Goal: Task Accomplishment & Management: Complete application form

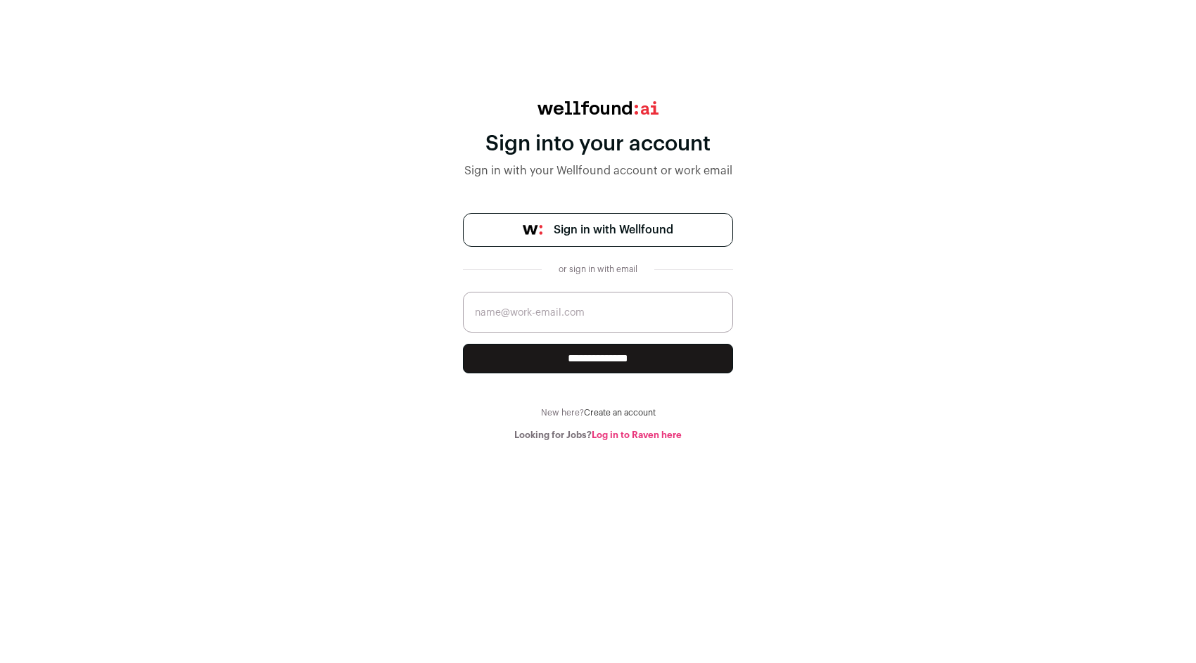
click at [592, 238] on span "Sign in with Wellfound" at bounding box center [614, 230] width 120 height 17
click at [587, 333] on input "email" at bounding box center [598, 312] width 270 height 41
type input "[PERSON_NAME][EMAIL_ADDRESS][DOMAIN_NAME]"
click at [578, 374] on input "**********" at bounding box center [598, 359] width 270 height 30
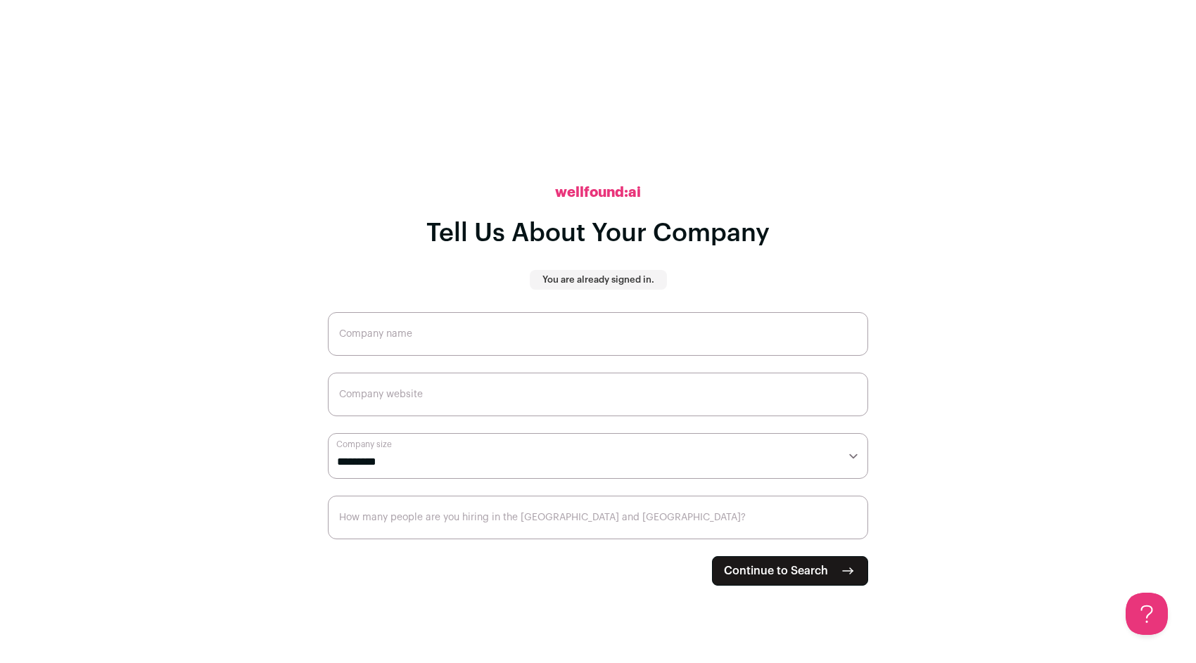
click at [414, 338] on input "Company name" at bounding box center [598, 334] width 540 height 44
type input "Quash"
click at [422, 409] on input "Company website" at bounding box center [598, 395] width 540 height 44
type input "[DOMAIN_NAME]"
click at [409, 476] on select "**********" at bounding box center [598, 456] width 540 height 46
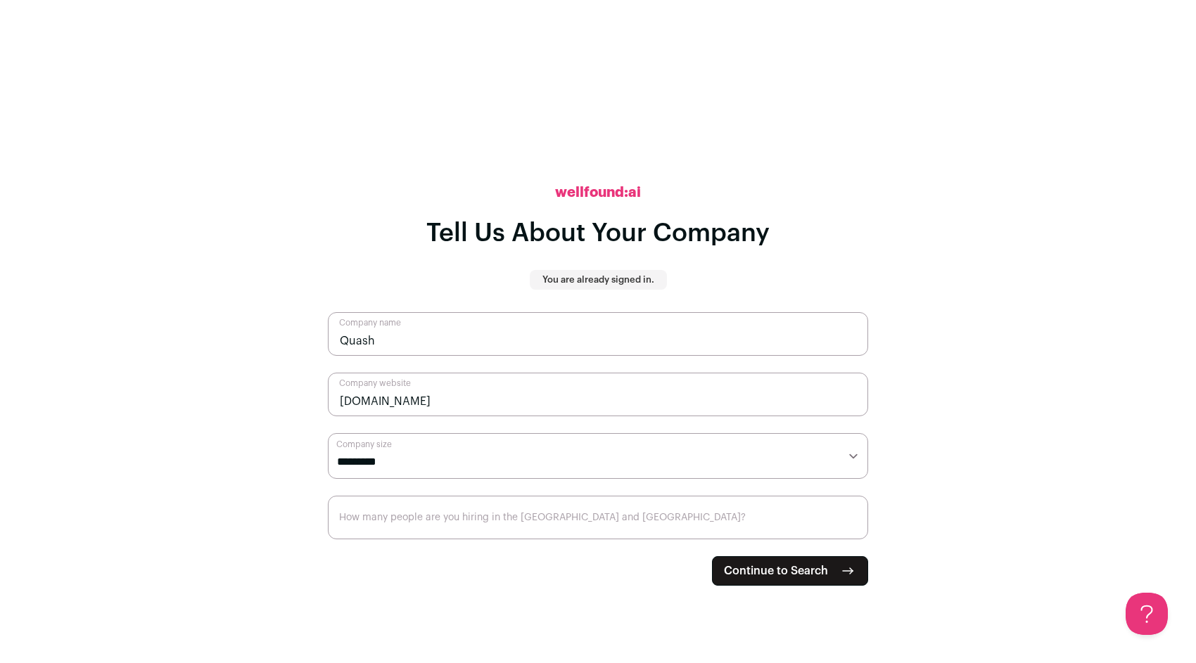
select select "*"
click at [328, 442] on select "**********" at bounding box center [598, 456] width 540 height 46
click at [829, 540] on input "How many people are you hiring in the [GEOGRAPHIC_DATA] and [GEOGRAPHIC_DATA]?" at bounding box center [598, 518] width 540 height 44
click at [831, 580] on button "Continue to Search" at bounding box center [790, 571] width 156 height 30
click at [853, 528] on input "1" at bounding box center [598, 518] width 540 height 44
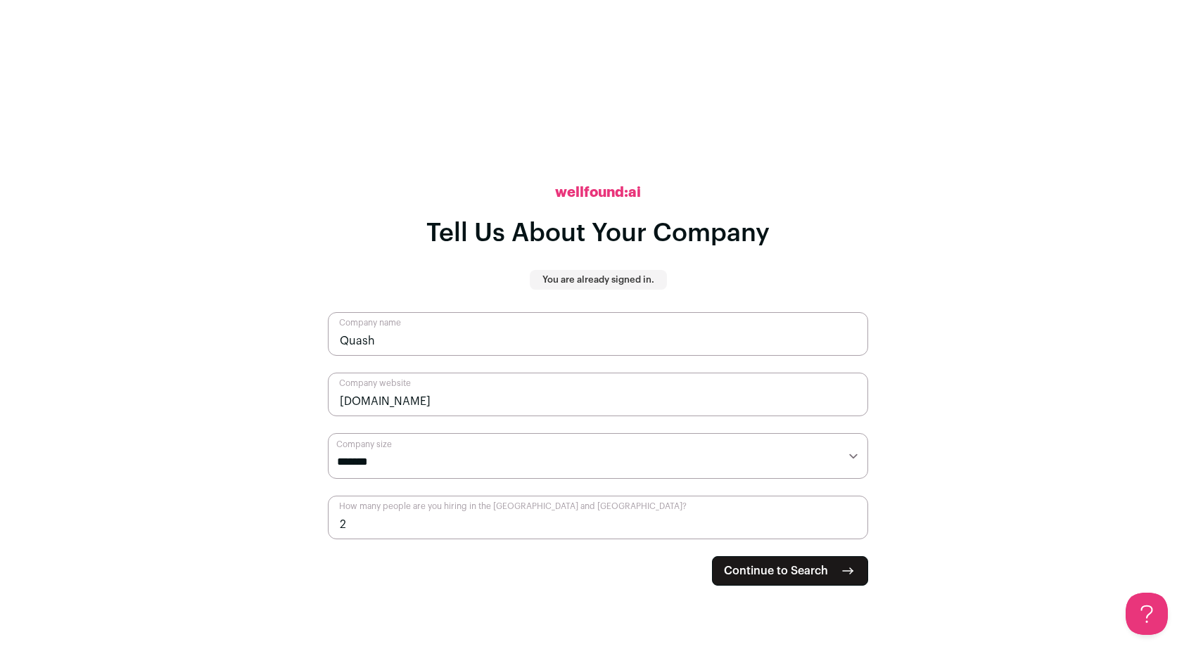
click at [853, 528] on input "2" at bounding box center [598, 518] width 540 height 44
click at [853, 528] on input "3" at bounding box center [598, 518] width 540 height 44
click at [853, 528] on input "4" at bounding box center [598, 518] width 540 height 44
type input "5"
click at [853, 528] on input "5" at bounding box center [598, 518] width 540 height 44
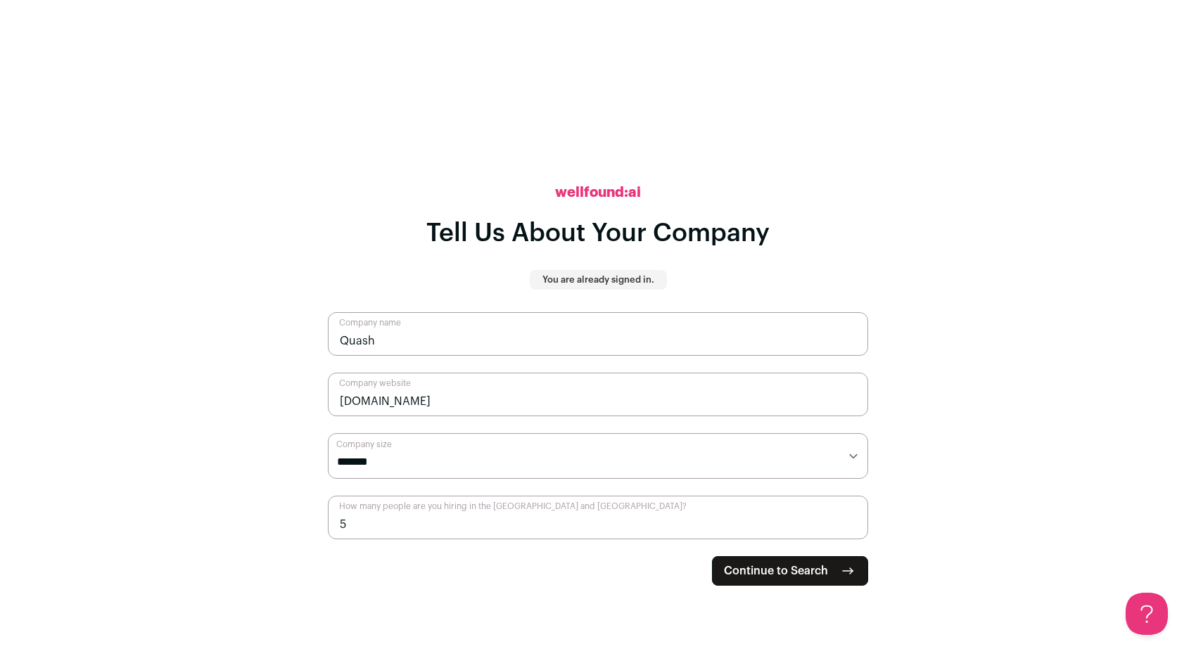
click at [817, 580] on span "Continue to Search" at bounding box center [776, 571] width 104 height 17
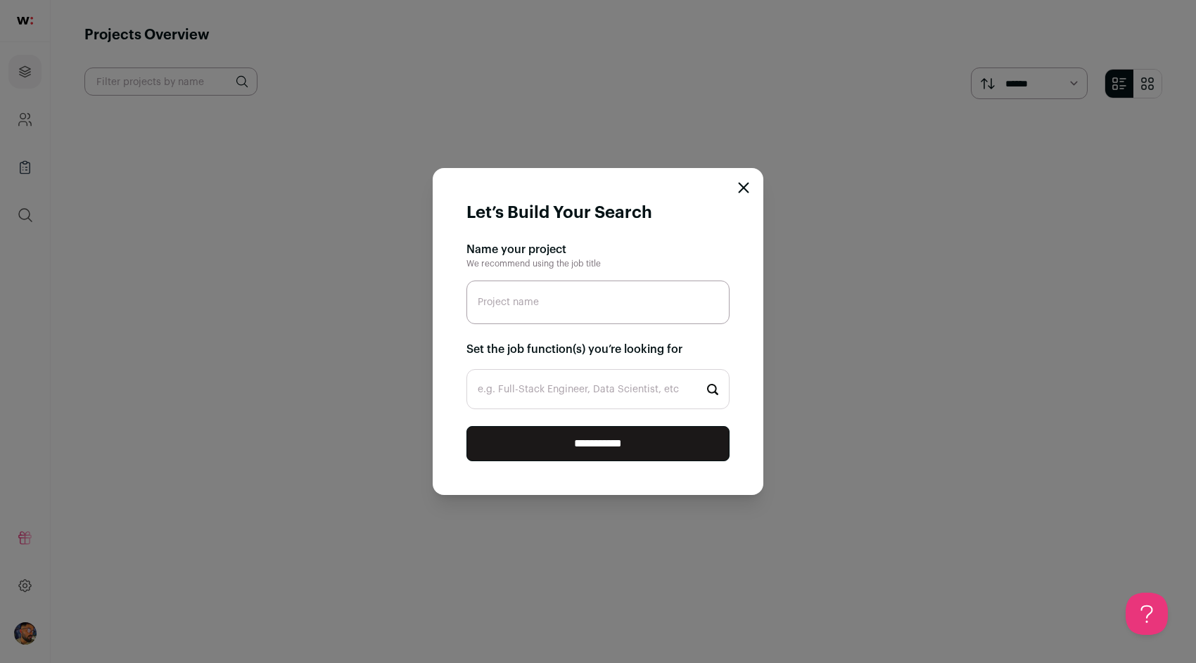
click at [738, 182] on icon "Close modal" at bounding box center [743, 187] width 11 height 11
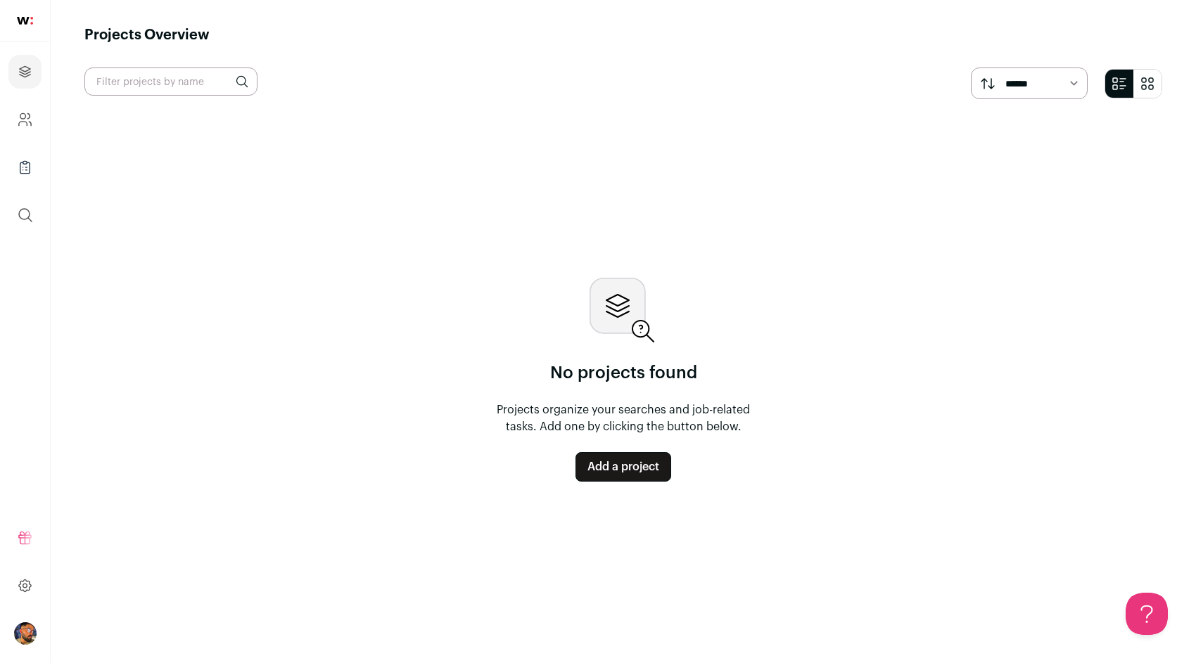
click at [22, 16] on link at bounding box center [25, 21] width 50 height 42
